Goal: Task Accomplishment & Management: Use online tool/utility

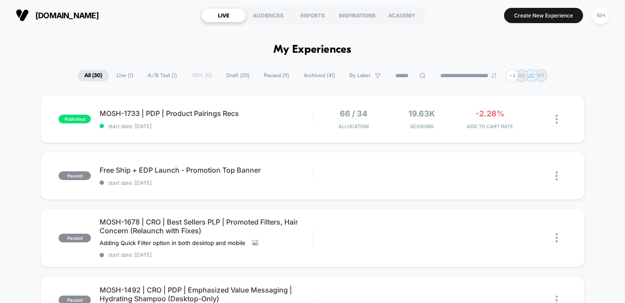
click at [160, 108] on div "published MOSH-1733 | PDP | Product Pairings Recs start date: [DATE] 66 / 34 Al…" at bounding box center [312, 119] width 543 height 48
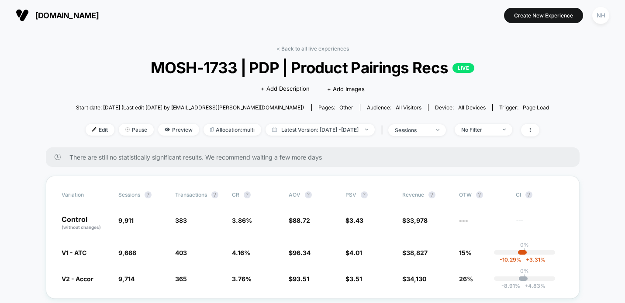
scroll to position [13, 0]
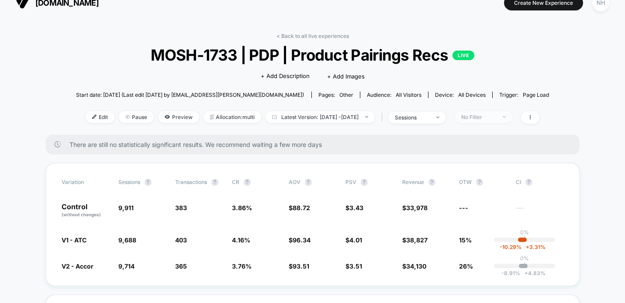
click at [496, 118] on div "No Filter" at bounding box center [478, 117] width 35 height 7
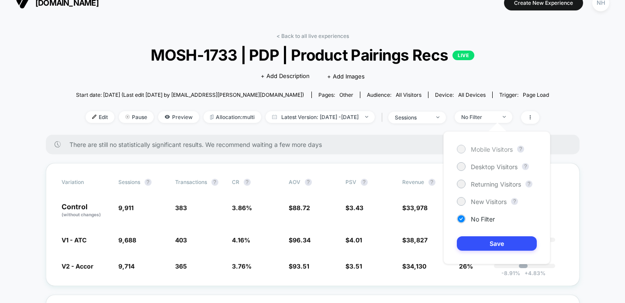
click at [491, 148] on span "Mobile Visitors" at bounding box center [492, 149] width 42 height 7
click at [499, 238] on button "Save" at bounding box center [497, 244] width 80 height 14
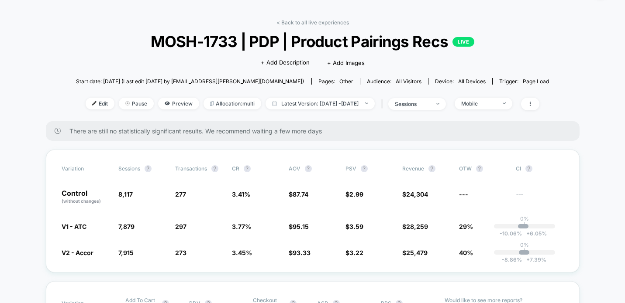
scroll to position [28, 0]
